Goal: Contribute content: Add original content to the website for others to see

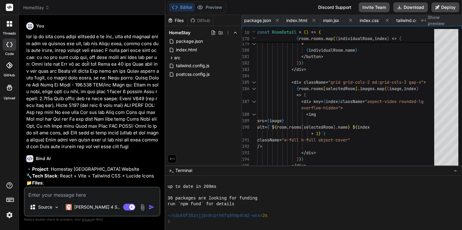
scroll to position [644, 0]
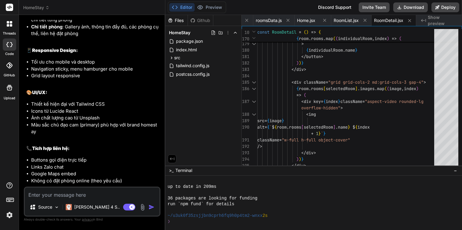
click at [28, 7] on span "HomeStay" at bounding box center [36, 8] width 26 height 6
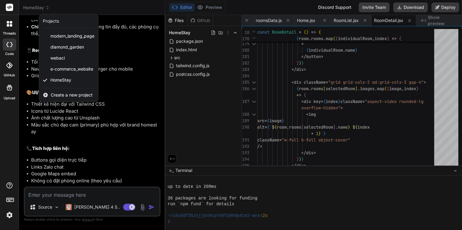
click at [59, 92] on span "Create a new project" at bounding box center [72, 95] width 42 height 6
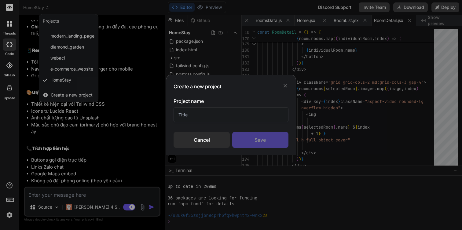
click at [231, 118] on input "text" at bounding box center [231, 114] width 115 height 15
type input "Landing Page AL5"
click at [262, 137] on div "Save" at bounding box center [260, 140] width 56 height 16
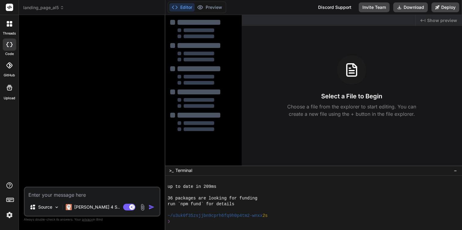
type textarea "x"
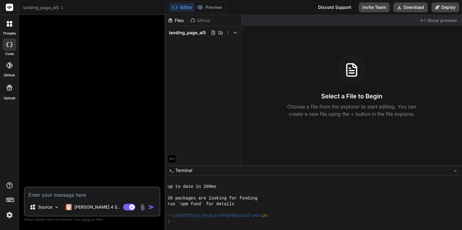
scroll to position [0, 0]
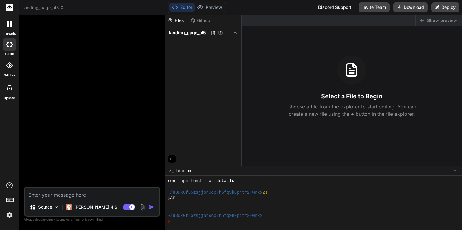
click at [74, 195] on textarea at bounding box center [92, 193] width 135 height 11
paste textarea "Tạo Landing Page, bán khóa học online, vui lòng chọn màu landing page theo Sect…"
type textarea "Tạo Landing Page, bán khóa học online, vui lòng chọn màu landing page theo Sect…"
type textarea "x"
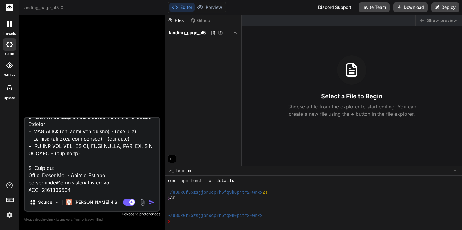
type textarea "Tạo Landing Page, bán khóa học online, vui lòng chọn màu landing page theo Sect…"
click at [55, 201] on img at bounding box center [56, 202] width 5 height 5
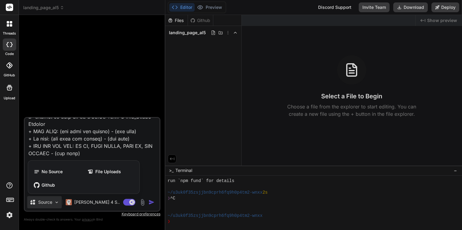
click at [139, 203] on div at bounding box center [231, 115] width 462 height 230
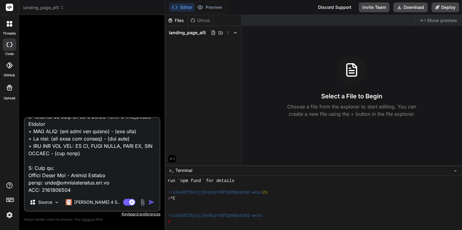
click at [140, 203] on img at bounding box center [142, 202] width 7 height 7
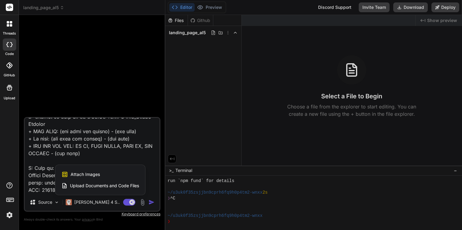
click at [99, 176] on span "Attach Images" at bounding box center [85, 174] width 29 height 6
type textarea "x"
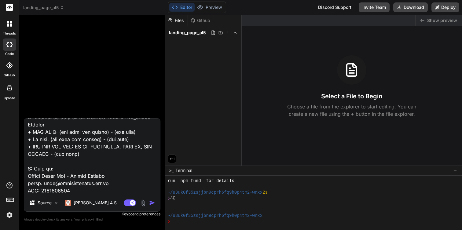
type input "C:\fakepath\1.jpg"
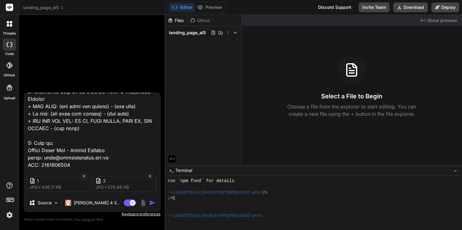
click at [152, 203] on img "button" at bounding box center [152, 203] width 6 height 6
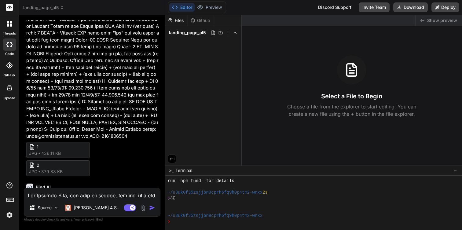
scroll to position [285, 0]
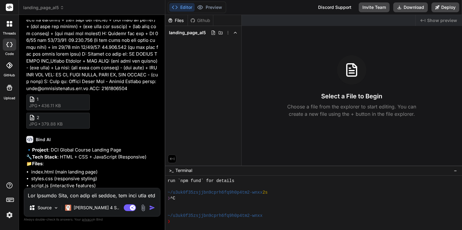
type textarea "x"
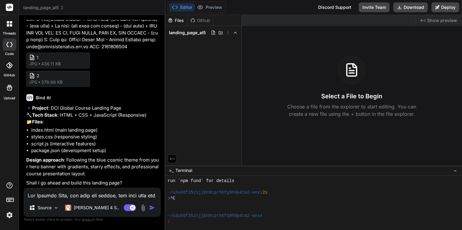
click at [86, 163] on p "Design approach : Following the blue cosmic theme from your hero banner with gr…" at bounding box center [92, 167] width 133 height 21
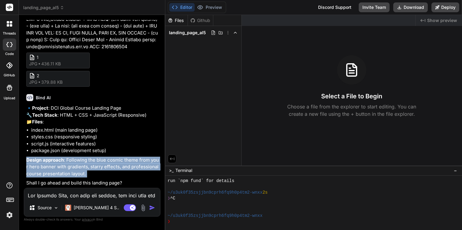
click at [86, 163] on p "Design approach : Following the blue cosmic theme from your hero banner with gr…" at bounding box center [92, 167] width 133 height 21
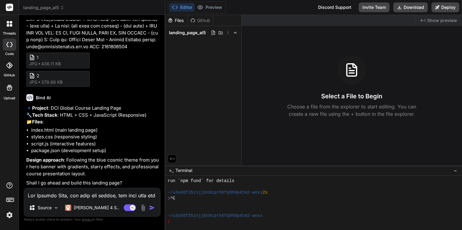
click at [89, 160] on p "Design approach : Following the blue cosmic theme from your hero banner with gr…" at bounding box center [92, 167] width 133 height 21
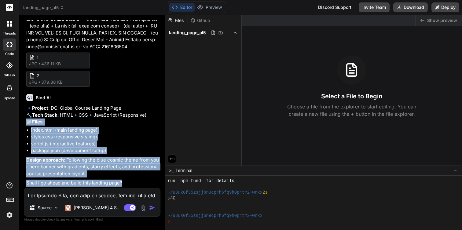
drag, startPoint x: 25, startPoint y: 121, endPoint x: 148, endPoint y: 189, distance: 140.7
click at [148, 189] on div "You 1 jpg 436.11 KB 2 jpg 379.88 KB Bind AI 🔹 Project : DCI Global Course Landi…" at bounding box center [92, 125] width 137 height 210
copy div "📁 Files : index.html (main landing page) styles.css (responsive styling) script…"
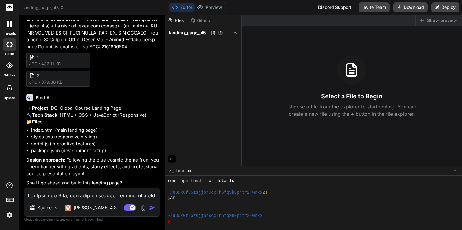
click at [61, 195] on textarea at bounding box center [92, 193] width 136 height 11
type textarea "c"
type textarea "x"
type textarea "co"
type textarea "x"
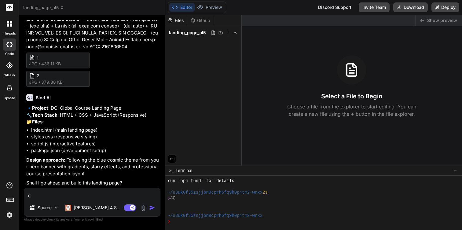
type textarea "có"
type textarea "x"
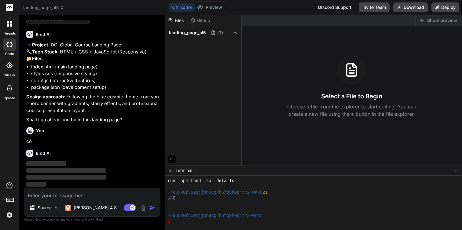
scroll to position [418, 0]
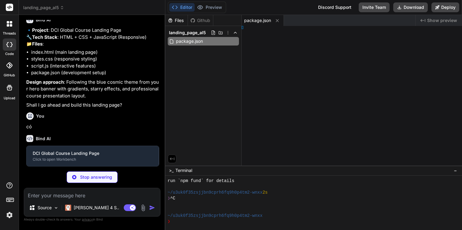
type textarea "x"
type textarea "> </html>"
type textarea "x"
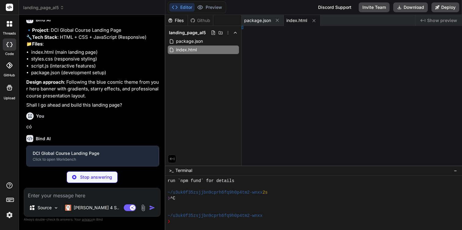
type textarea "reserved.</p> </div> </footer> <script src="script.js"></script> </body> </html>"
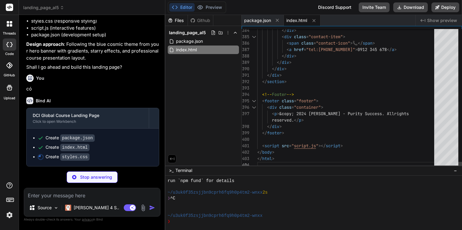
scroll to position [45, 0]
type textarea "x"
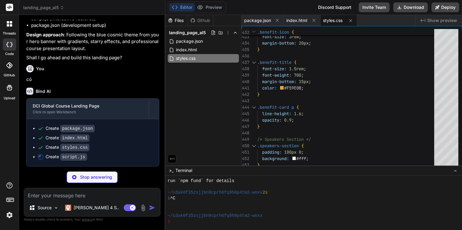
scroll to position [479, 0]
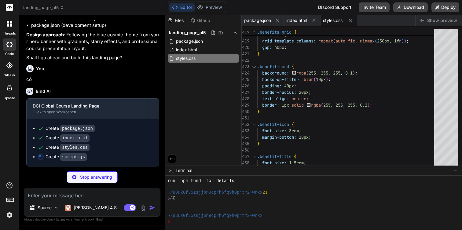
type textarea "x"
type textarea "staggerElements.forEach(el => { el.style.opacity = '0'; el.style.transform = 't…"
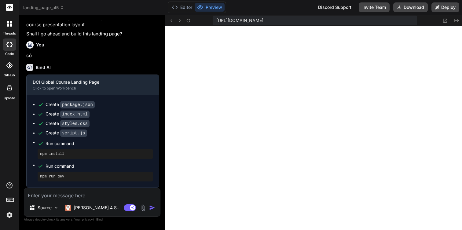
scroll to position [1051, 0]
type textarea "x"
type textarea "ease'; staggerObserver.observe(el); }); });"
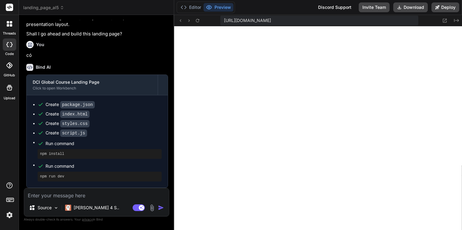
type textarea "x"
type textarea "}); });"
type textarea "x"
type textarea "});"
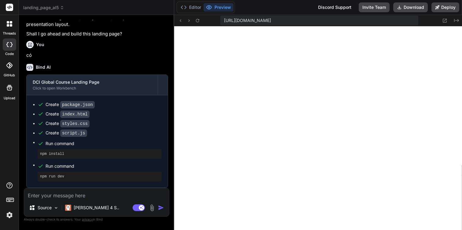
type textarea "x"
type textarea "el.style.transition = 'opacity 0.6s ease, transform 0.6s ease'; staggerObserver…"
type textarea "x"
type textarea "});"
type textarea "x"
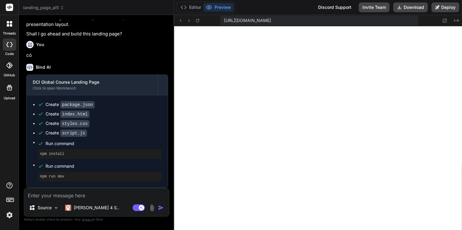
scroll to position [0, 0]
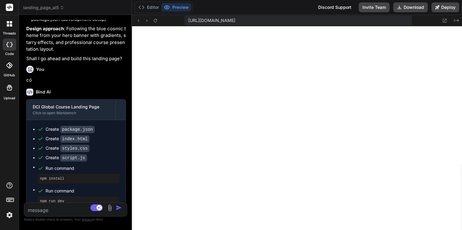
type textarea "x"
type textarea "staggerElements.forEach(el => { el.style.opacity = '0'; el.style.transform = 't…"
type textarea "x"
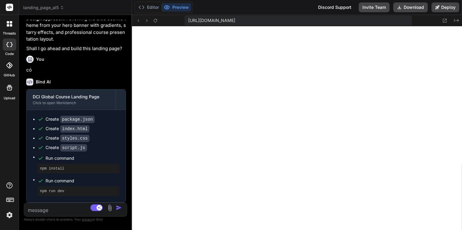
type textarea "el.style.opacity = '0'; el.style.transform = 'translateY(30px)'; el.style.trans…"
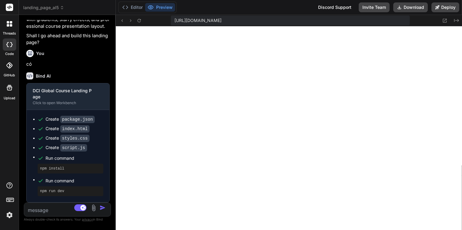
type textarea "x"
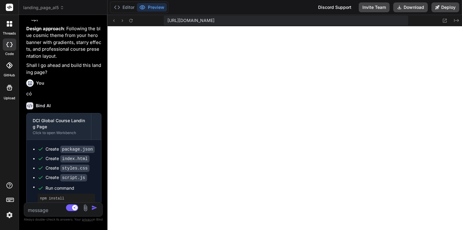
scroll to position [768, 0]
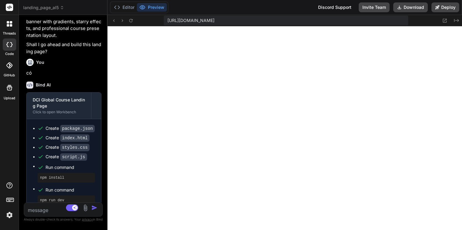
drag, startPoint x: 165, startPoint y: 67, endPoint x: 82, endPoint y: 64, distance: 83.2
click at [82, 64] on div "Bind AI Web Search Created with Pixso. Code Generator You 1 jpg 436.11 KB 2 jpg…" at bounding box center [63, 122] width 89 height 215
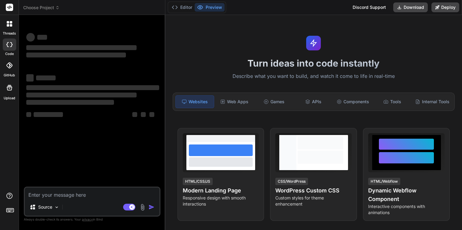
click at [39, 9] on span "Choose Project" at bounding box center [41, 8] width 36 height 6
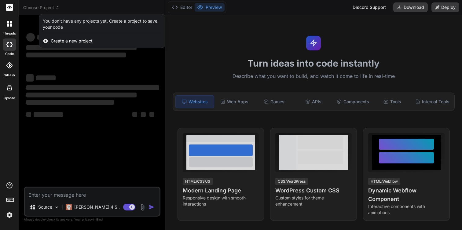
click at [4, 141] on div "threads code GitHub Upload" at bounding box center [9, 115] width 19 height 230
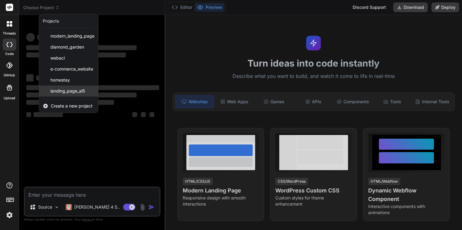
click at [64, 88] on span "landing_page_al5" at bounding box center [67, 91] width 35 height 6
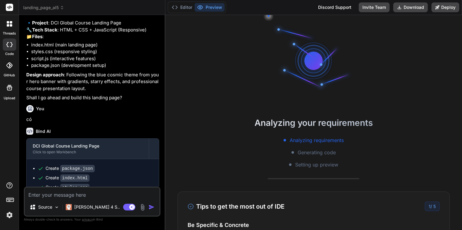
scroll to position [504, 0]
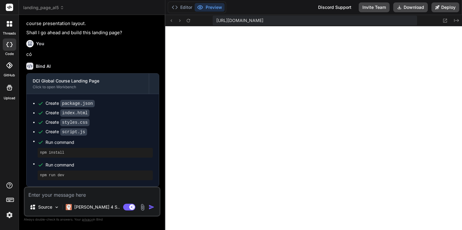
type textarea "x"
click at [447, 20] on icon at bounding box center [444, 20] width 5 height 5
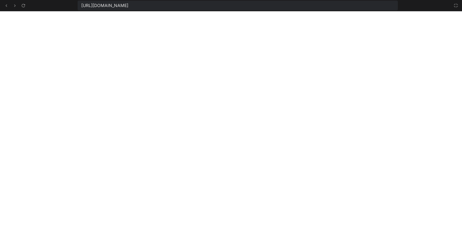
scroll to position [284, 0]
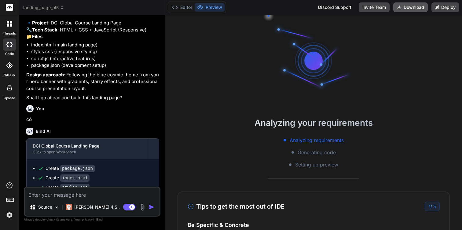
scroll to position [6, 0]
click at [414, 6] on button "Download" at bounding box center [410, 7] width 35 height 10
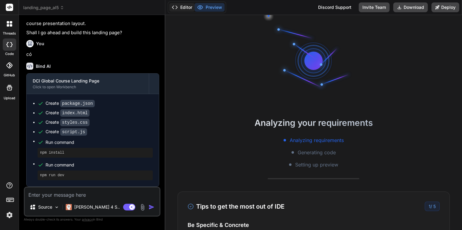
click at [181, 5] on button "Editor" at bounding box center [181, 7] width 25 height 9
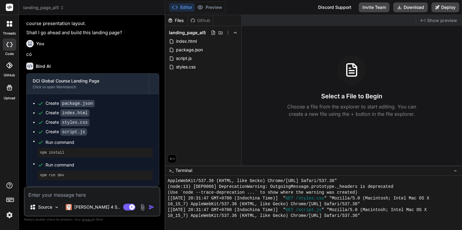
scroll to position [226, 0]
type textarea "x"
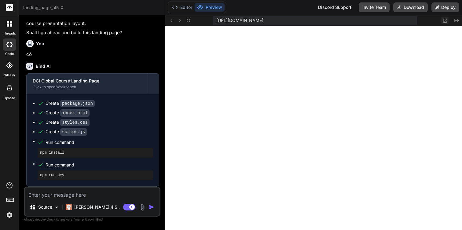
click at [446, 21] on icon at bounding box center [444, 20] width 5 height 5
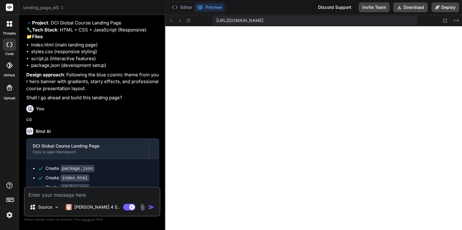
scroll to position [226, 0]
type textarea "x"
click at [446, 20] on icon at bounding box center [445, 21] width 4 height 4
